Goal: Contribute content

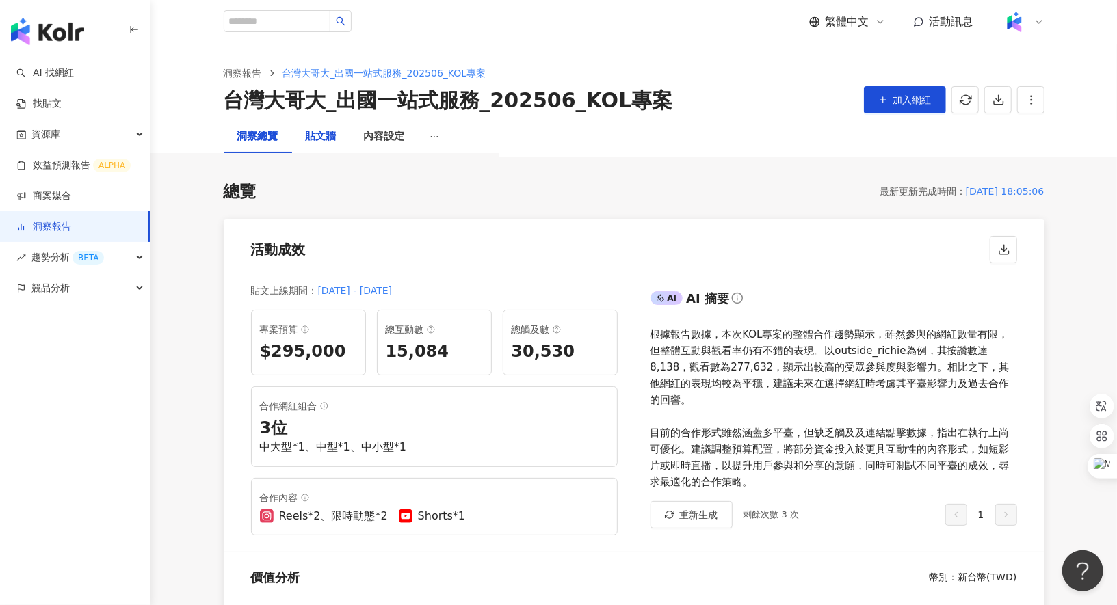
click at [320, 134] on div "貼文牆" at bounding box center [321, 137] width 31 height 16
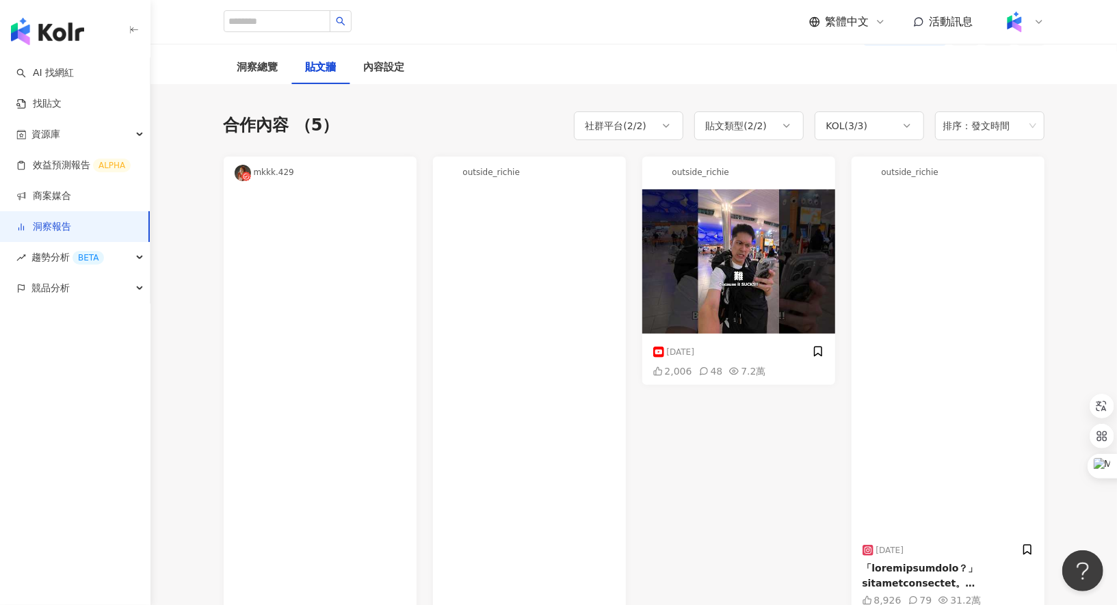
scroll to position [11, 0]
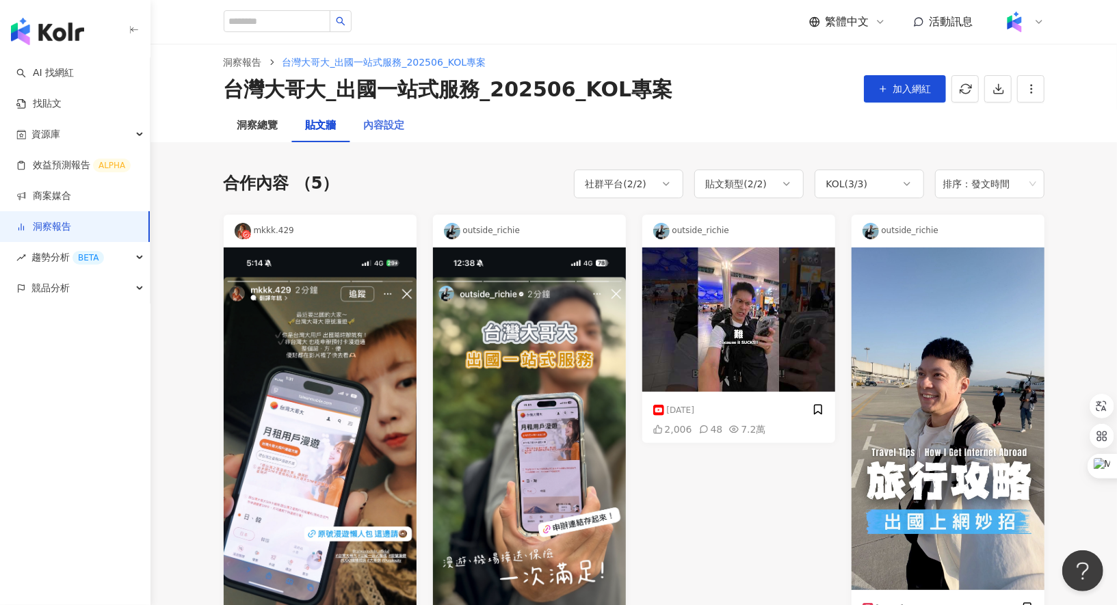
click at [389, 112] on div "內容設定" at bounding box center [384, 125] width 68 height 33
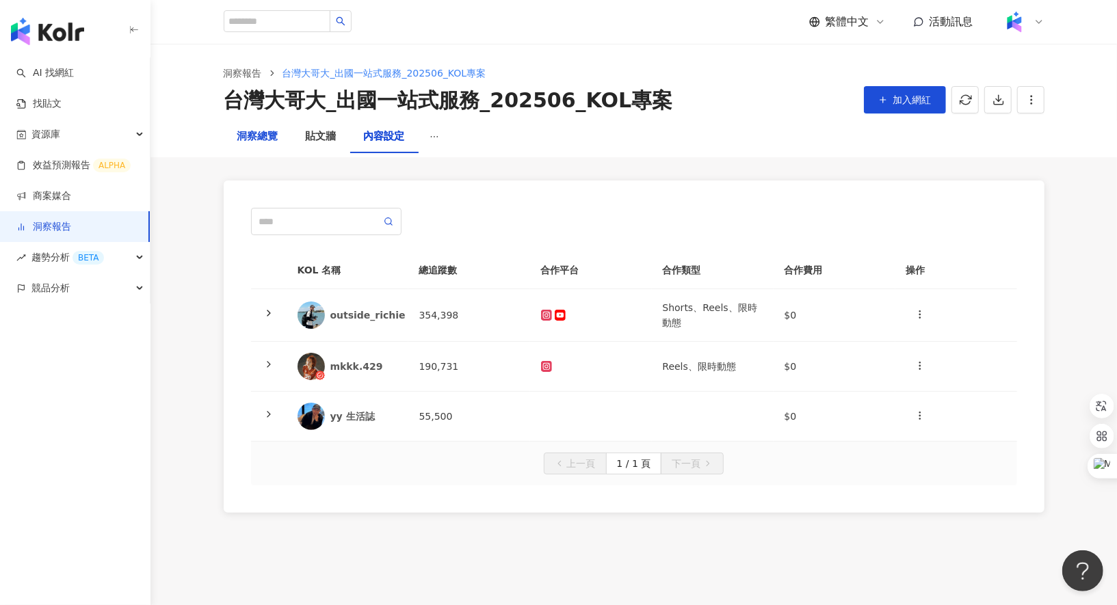
click at [255, 136] on div "洞察總覽" at bounding box center [257, 137] width 41 height 16
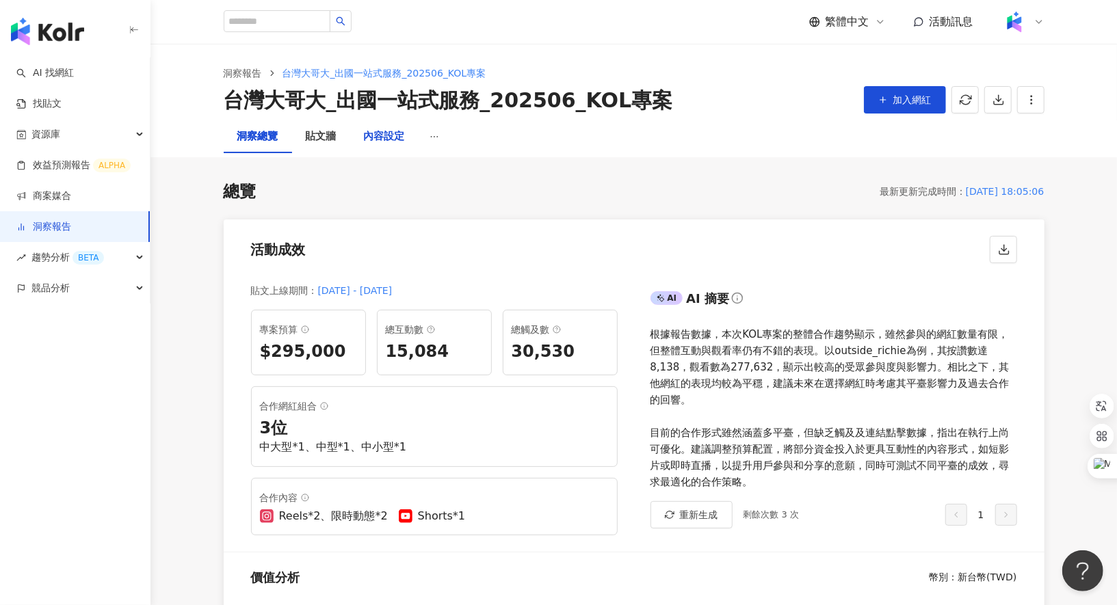
click at [385, 138] on div "內容設定" at bounding box center [384, 137] width 41 height 16
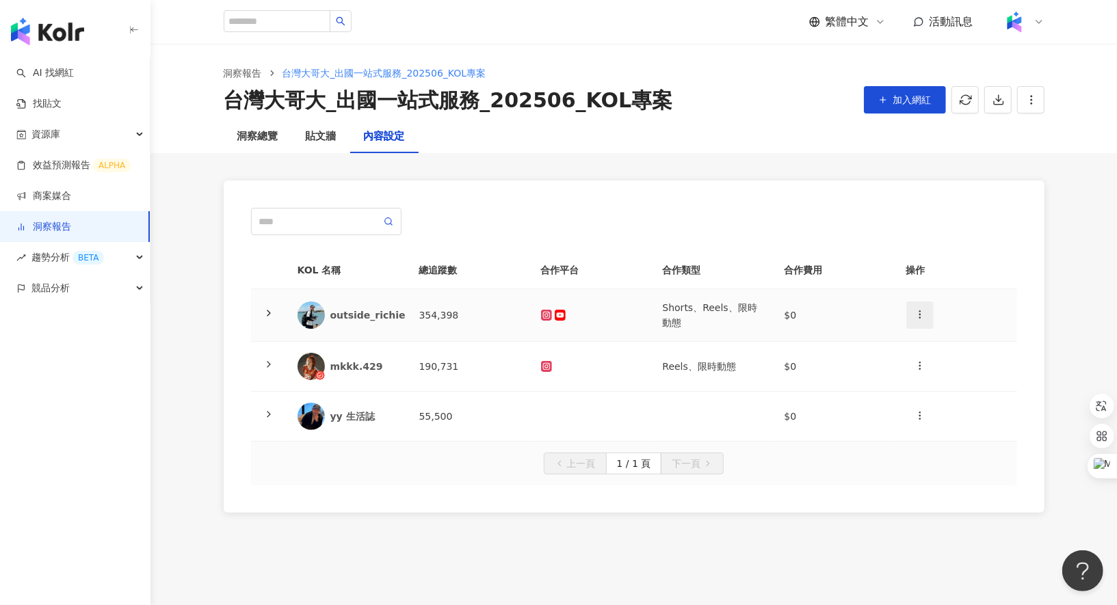
click at [928, 309] on button "button" at bounding box center [919, 315] width 27 height 27
click at [930, 353] on div "新增內容" at bounding box center [943, 346] width 53 height 15
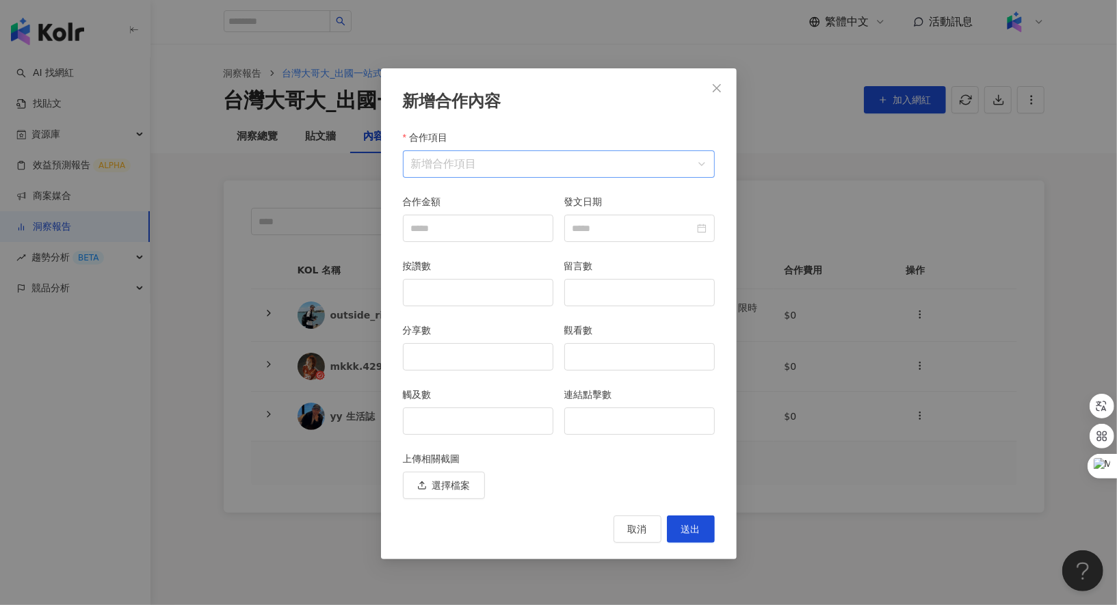
click at [606, 168] on input "合作項目" at bounding box center [559, 164] width 296 height 26
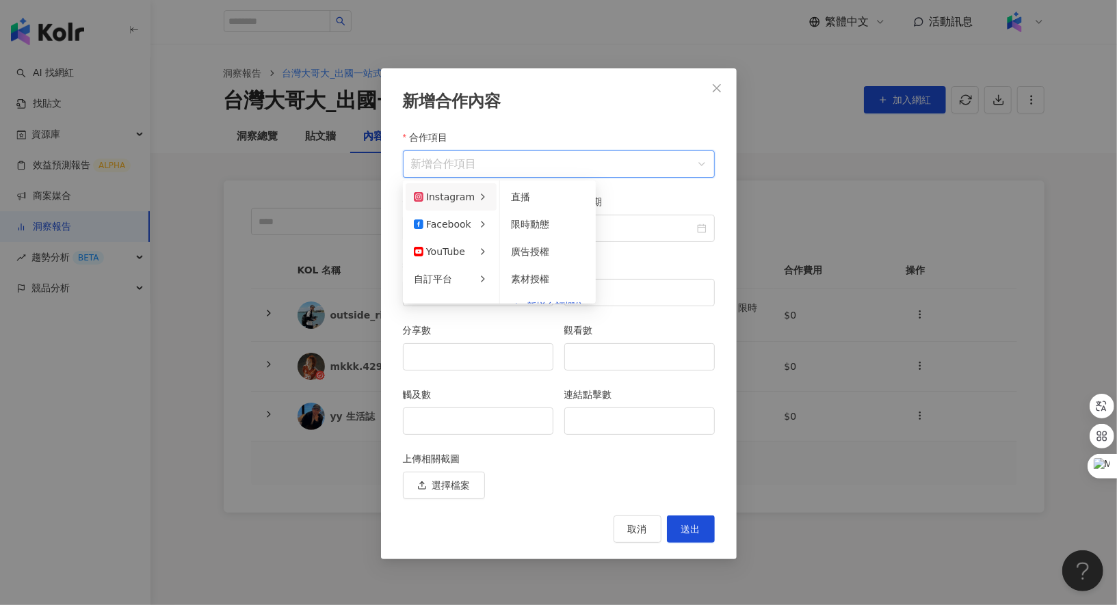
click at [460, 201] on div "Instagram" at bounding box center [444, 197] width 61 height 15
click at [541, 229] on span "限時動態" at bounding box center [530, 224] width 38 height 11
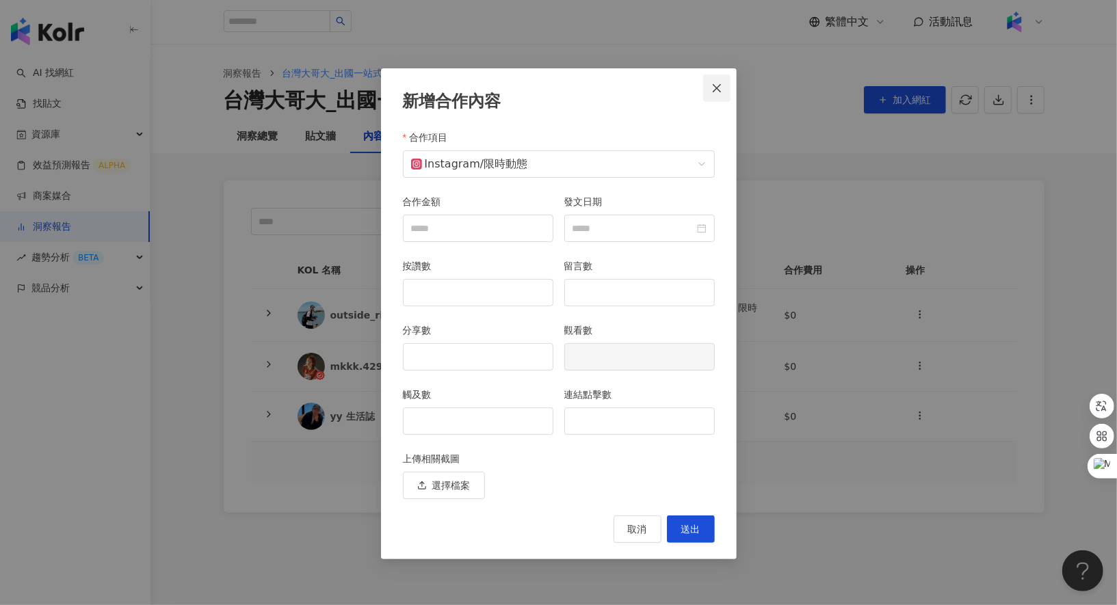
click at [716, 83] on icon "close" at bounding box center [717, 88] width 11 height 11
